Goal: Navigation & Orientation: Find specific page/section

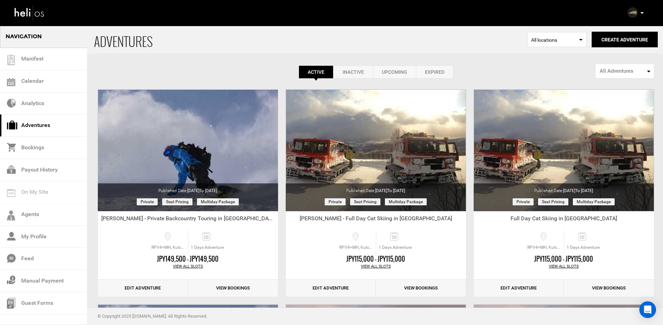
click at [641, 14] on p at bounding box center [642, 13] width 4 height 8
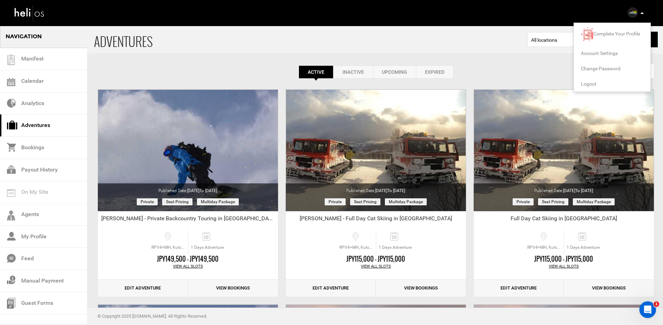
click at [591, 82] on span "Logout" at bounding box center [589, 84] width 16 height 6
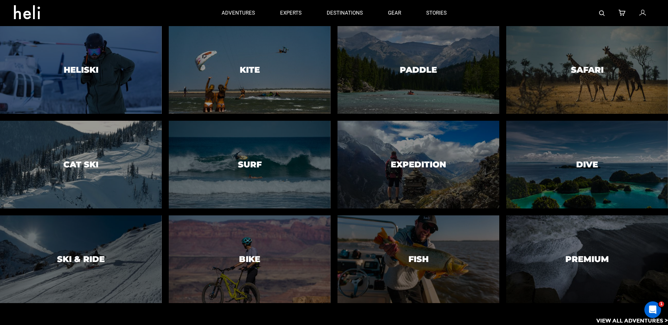
click at [613, 319] on p "View All Adventures >" at bounding box center [632, 321] width 72 height 8
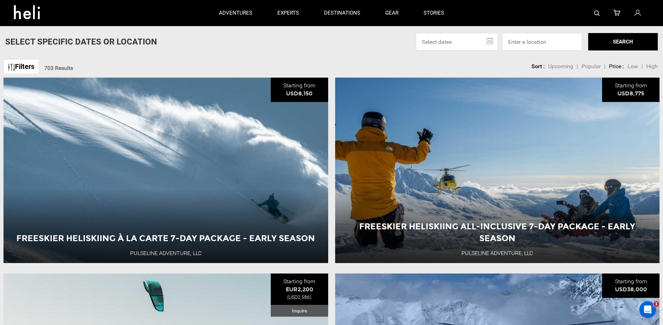
click at [306, 45] on div "Select Specific Dates Or Location Sep 2025 Su Mo Tu We Th Fr Sa 31 1 2 3 4 5 6 …" at bounding box center [331, 41] width 663 height 17
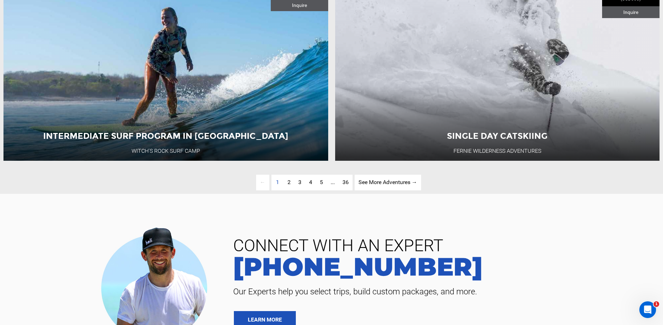
scroll to position [2105, 0]
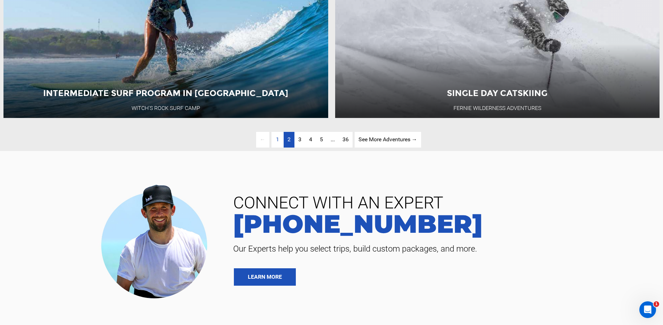
click at [288, 143] on span "2" at bounding box center [288, 139] width 3 height 7
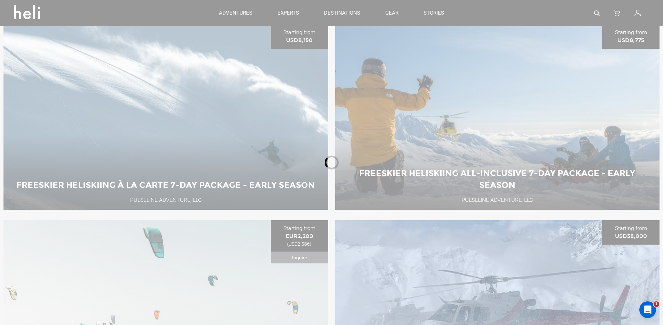
scroll to position [45, 0]
